Goal: Information Seeking & Learning: Check status

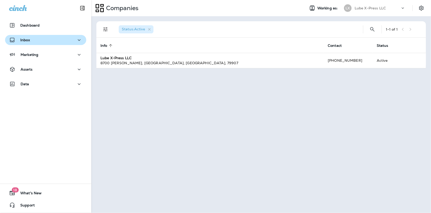
click at [39, 39] on div "Inbox" at bounding box center [45, 40] width 73 height 6
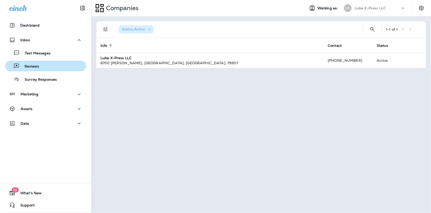
click at [28, 66] on p "Reviews" at bounding box center [30, 66] width 20 height 5
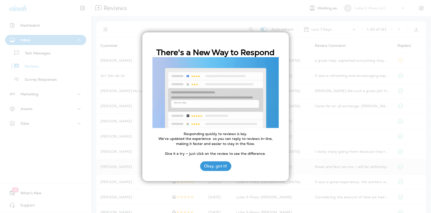
click at [218, 165] on button "Okay, got it!" at bounding box center [215, 167] width 31 height 10
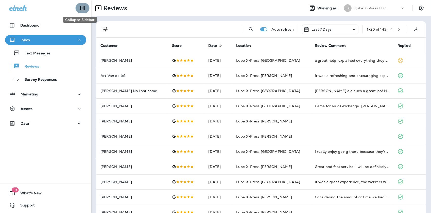
click at [79, 11] on button "Collapse Sidebar" at bounding box center [82, 8] width 14 height 10
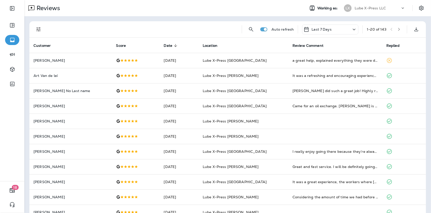
click at [317, 27] on p "Last 7 Days" at bounding box center [321, 29] width 20 height 4
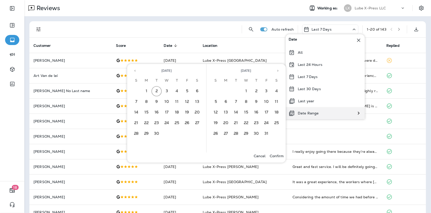
click at [309, 111] on div "Date Range" at bounding box center [303, 113] width 36 height 12
click at [135, 70] on icon "Previous month" at bounding box center [135, 71] width 4 height 4
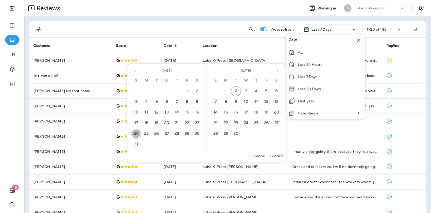
click at [137, 135] on button "24" at bounding box center [136, 134] width 10 height 10
click at [197, 132] on button "30" at bounding box center [197, 134] width 10 height 10
click at [275, 158] on p "Confirm" at bounding box center [276, 156] width 14 height 4
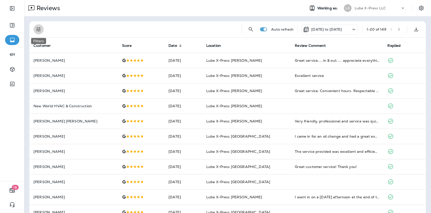
click at [38, 29] on icon "Filters" at bounding box center [38, 29] width 6 height 6
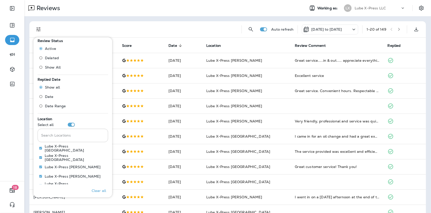
scroll to position [220, 0]
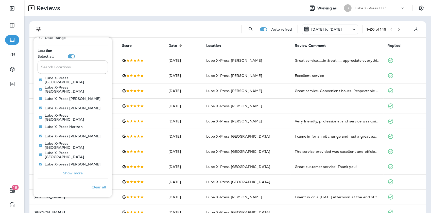
click at [75, 172] on p "Show more" at bounding box center [73, 173] width 20 height 4
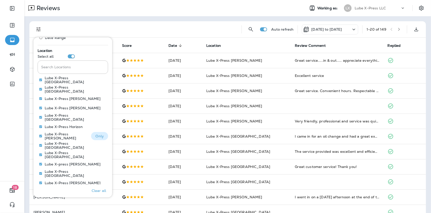
scroll to position [241, 0]
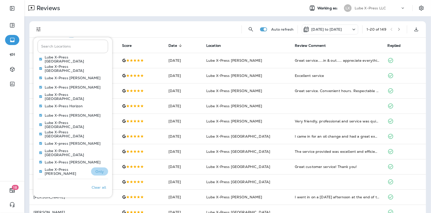
click at [96, 171] on p "Only" at bounding box center [99, 172] width 8 height 4
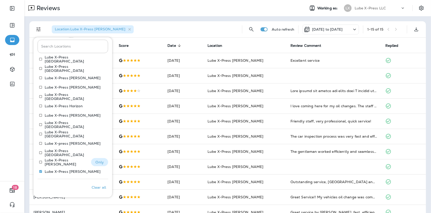
click at [95, 162] on p "Only" at bounding box center [99, 162] width 8 height 4
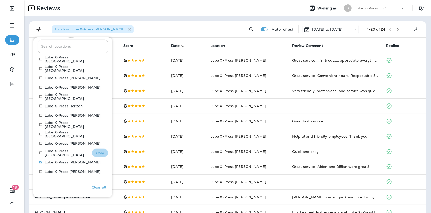
click at [96, 151] on p "Only" at bounding box center [100, 153] width 8 height 4
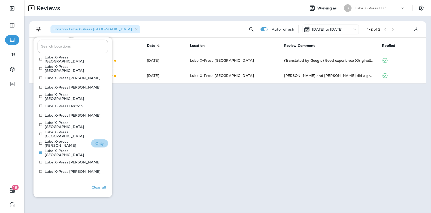
click at [101, 143] on button "Only" at bounding box center [99, 144] width 17 height 8
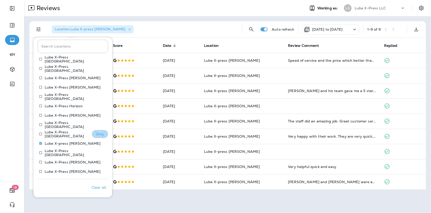
click at [96, 134] on p "Only" at bounding box center [100, 134] width 8 height 4
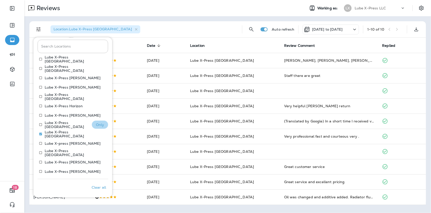
click at [103, 125] on button "Only" at bounding box center [100, 125] width 16 height 8
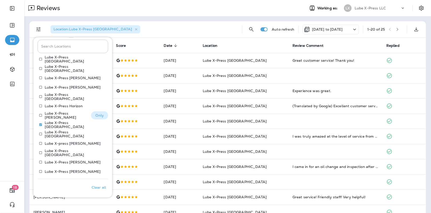
click at [98, 117] on p "Only" at bounding box center [99, 116] width 8 height 4
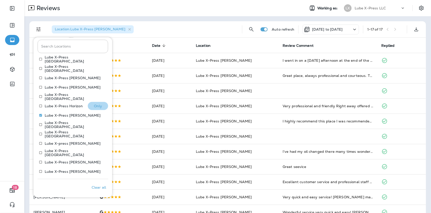
click at [96, 106] on p "Only" at bounding box center [98, 106] width 8 height 4
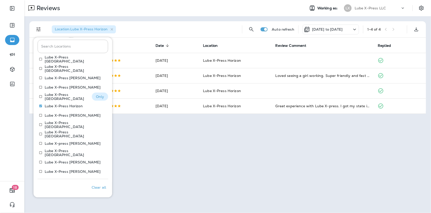
click at [101, 97] on button "Only" at bounding box center [100, 97] width 16 height 8
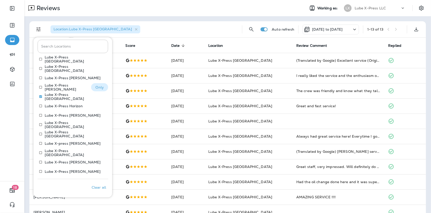
click at [97, 85] on p "Only" at bounding box center [99, 87] width 8 height 4
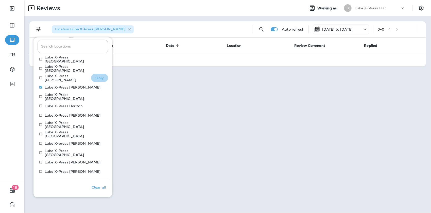
click at [95, 76] on p "Only" at bounding box center [99, 78] width 8 height 4
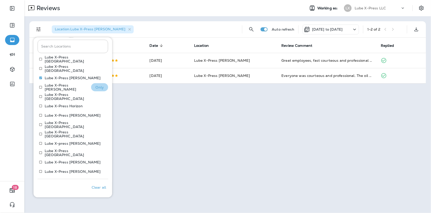
click at [95, 86] on p "Only" at bounding box center [99, 87] width 8 height 4
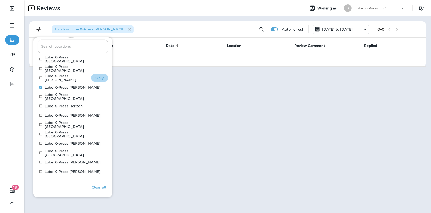
click at [95, 79] on p "Only" at bounding box center [99, 78] width 8 height 4
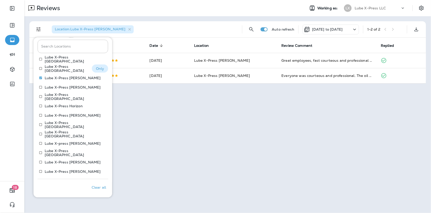
click at [98, 67] on p "Only" at bounding box center [100, 69] width 8 height 4
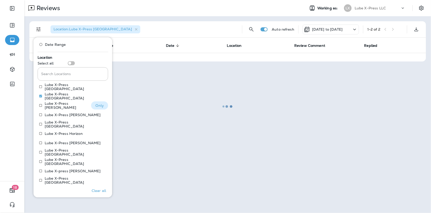
scroll to position [191, 0]
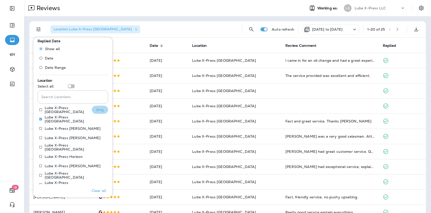
click at [100, 110] on p "Only" at bounding box center [100, 110] width 8 height 4
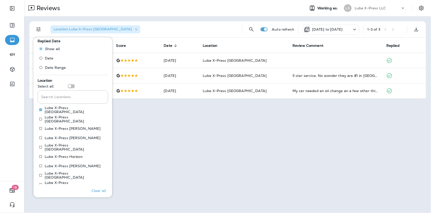
click at [137, 161] on div "Reviews Working as: LX Lube X-Press LLC Location : Lube X-Press Montwood Auto r…" at bounding box center [227, 106] width 406 height 213
